Goal: Task Accomplishment & Management: Manage account settings

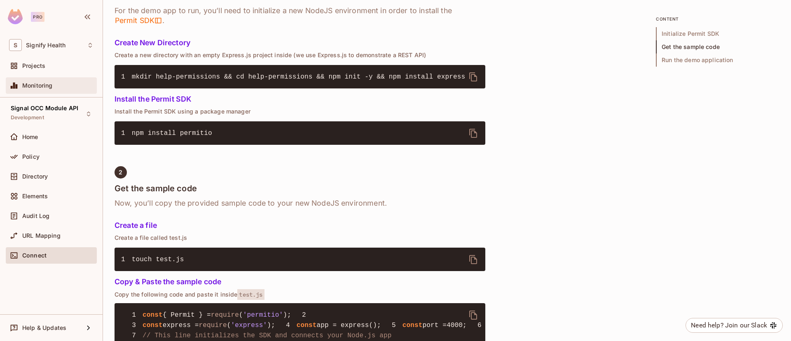
scroll to position [355, 0]
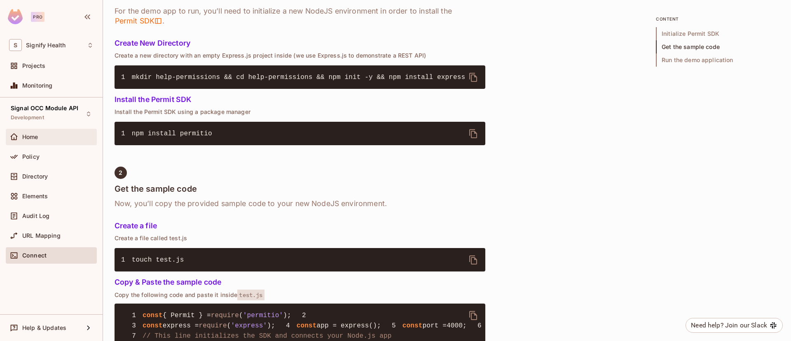
click at [45, 137] on div "Home" at bounding box center [57, 137] width 71 height 7
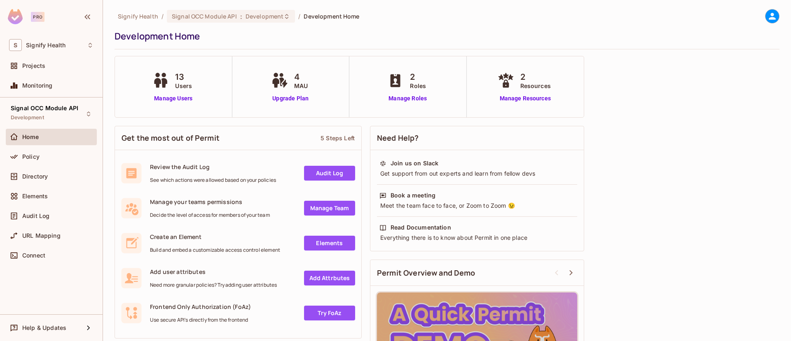
click at [195, 85] on div "13 Users" at bounding box center [173, 80] width 46 height 19
click at [169, 100] on link "Manage Users" at bounding box center [173, 98] width 46 height 9
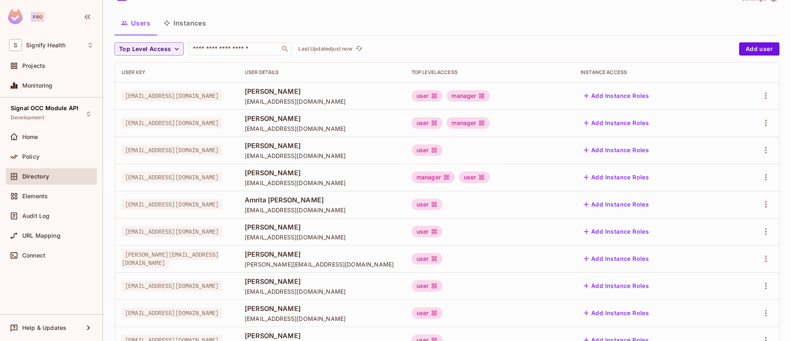
scroll to position [25, 0]
